Goal: Check status: Check status

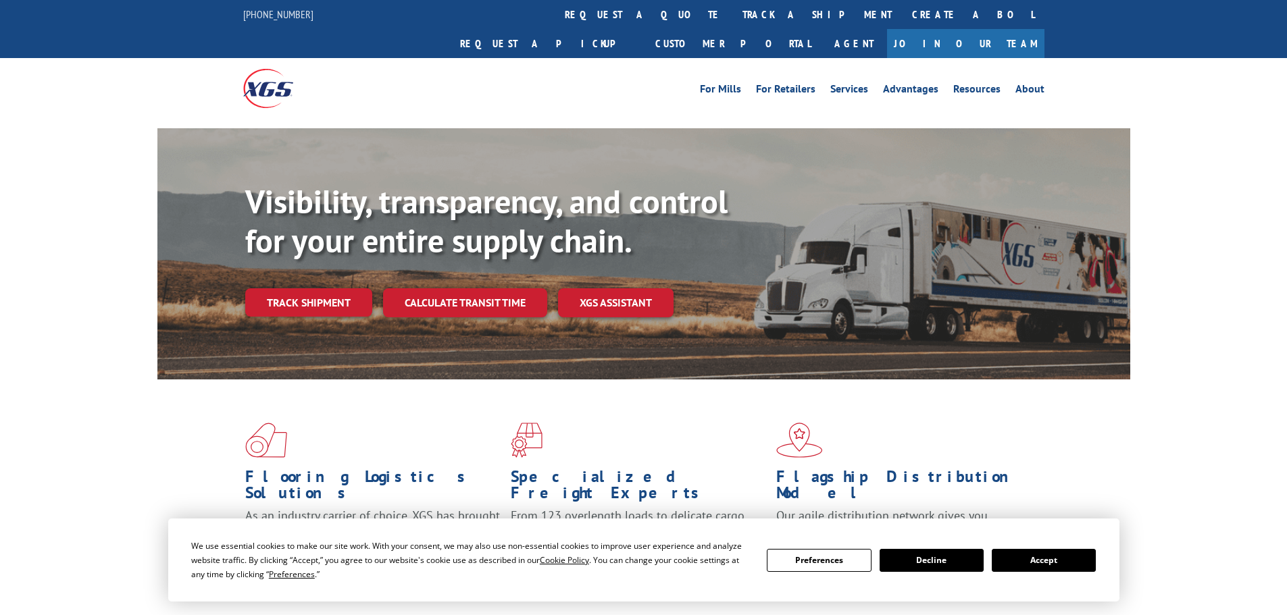
click at [1021, 565] on button "Accept" at bounding box center [1044, 560] width 104 height 23
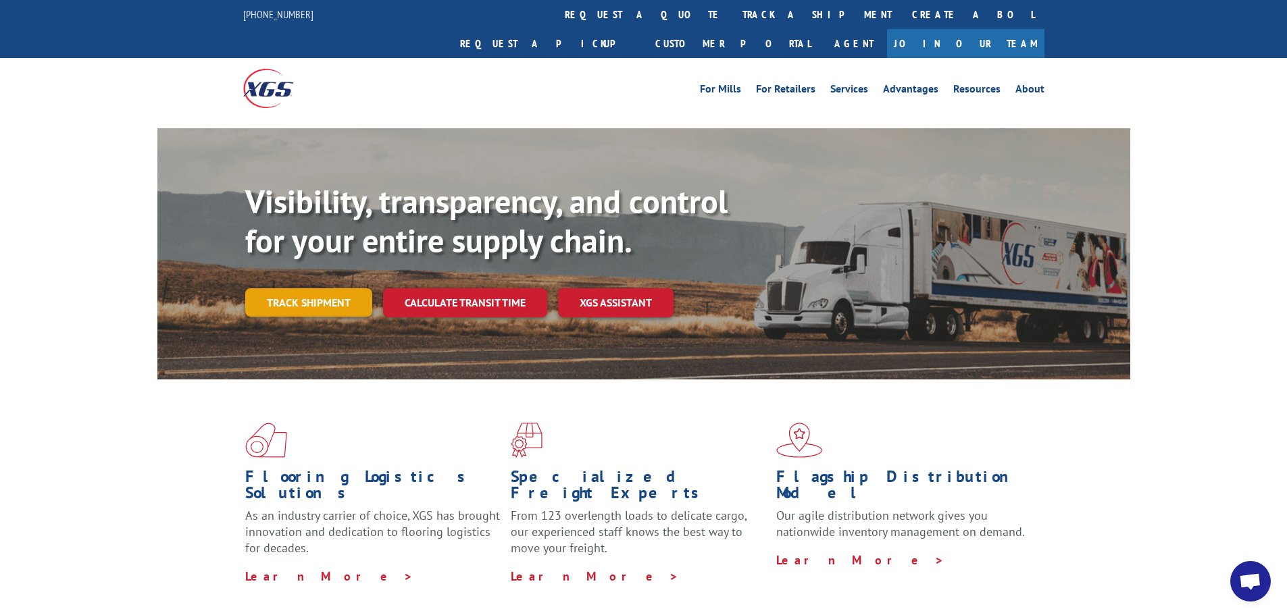
click at [338, 288] on link "Track shipment" at bounding box center [308, 302] width 127 height 28
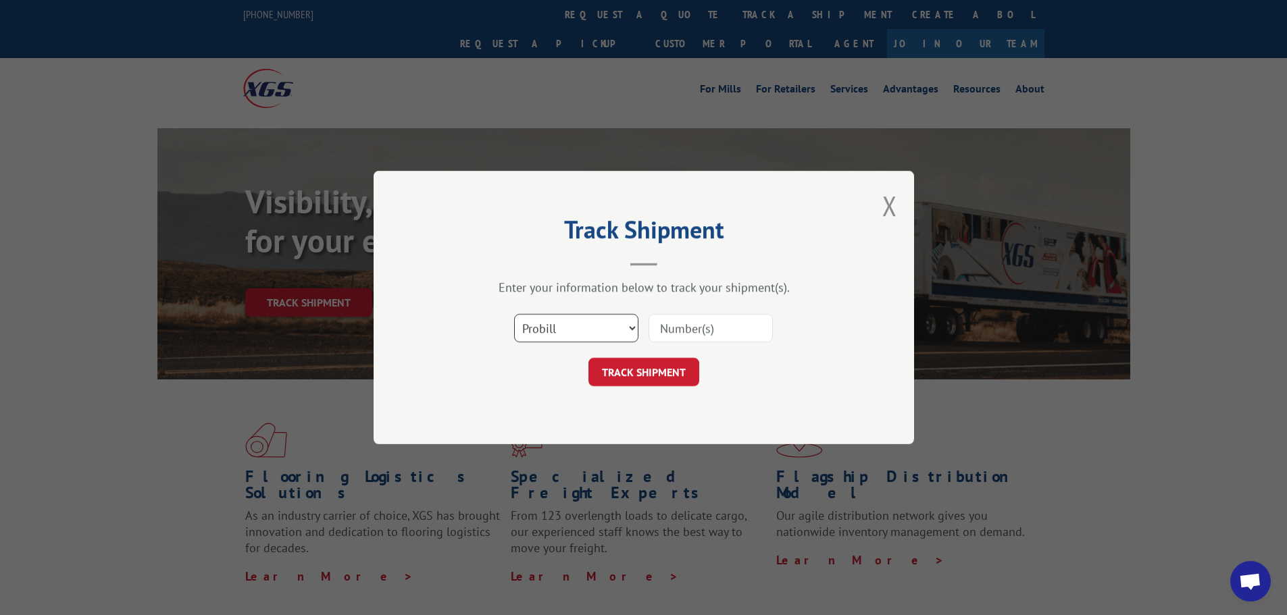
click at [540, 317] on select "Select category... Probill BOL PO" at bounding box center [576, 328] width 124 height 28
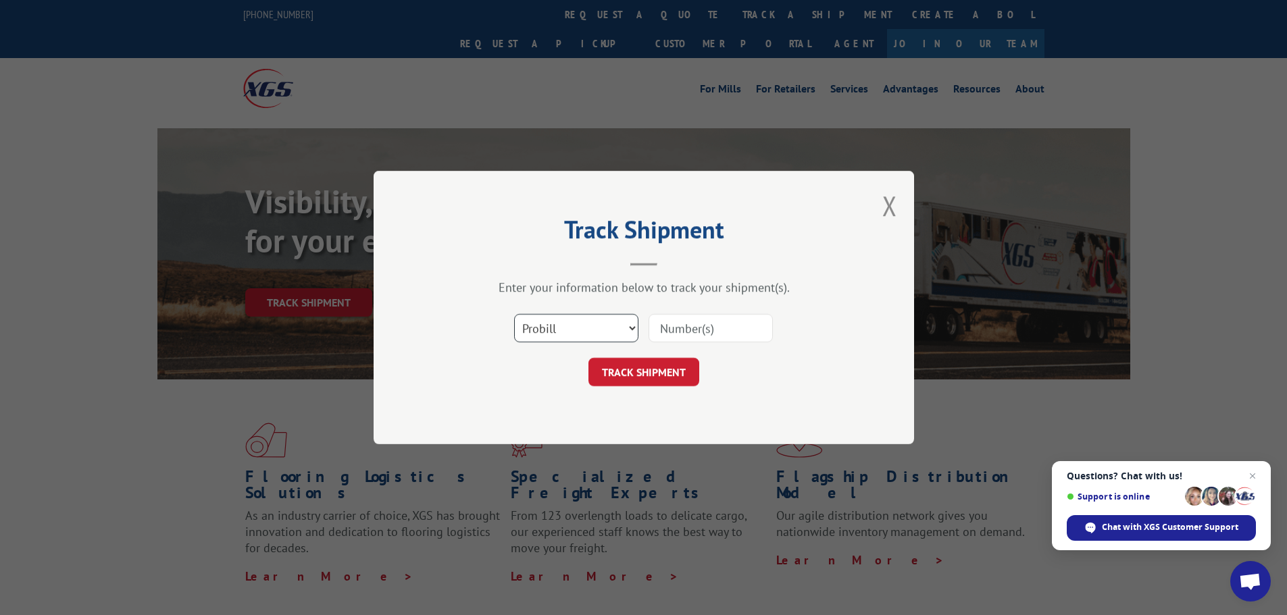
select select "po"
click at [514, 314] on select "Select category... Probill BOL PO" at bounding box center [576, 328] width 124 height 28
click at [689, 336] on input at bounding box center [710, 328] width 124 height 28
paste input "35535911"
type input "35535911"
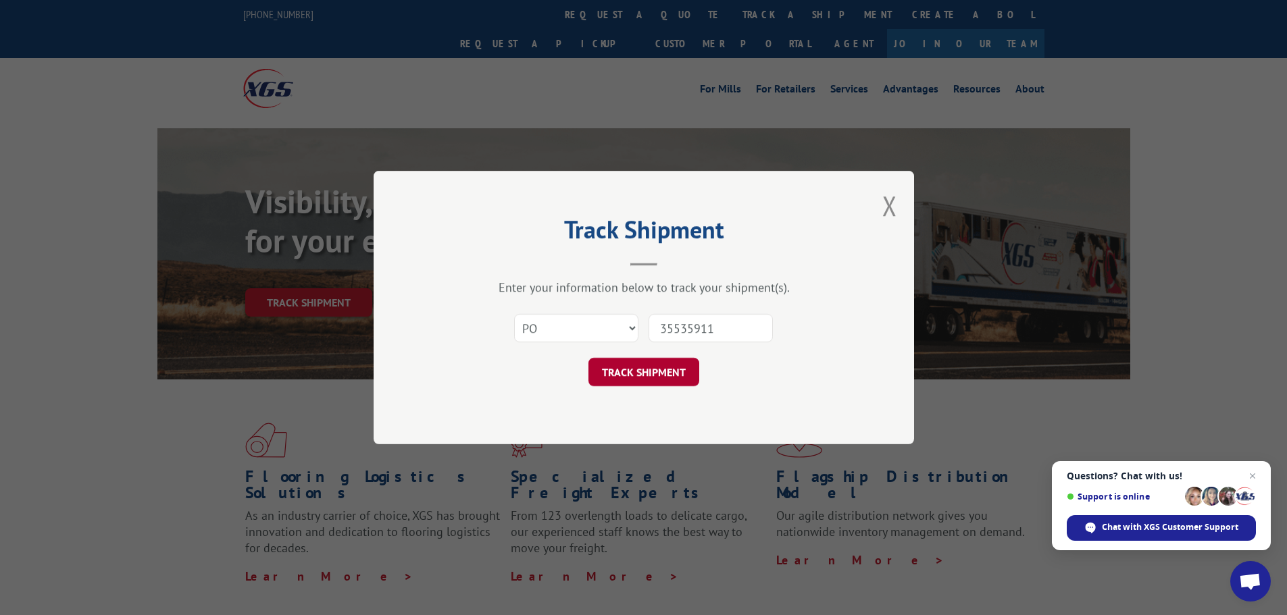
click at [652, 368] on button "TRACK SHIPMENT" at bounding box center [643, 372] width 111 height 28
